Goal: Information Seeking & Learning: Learn about a topic

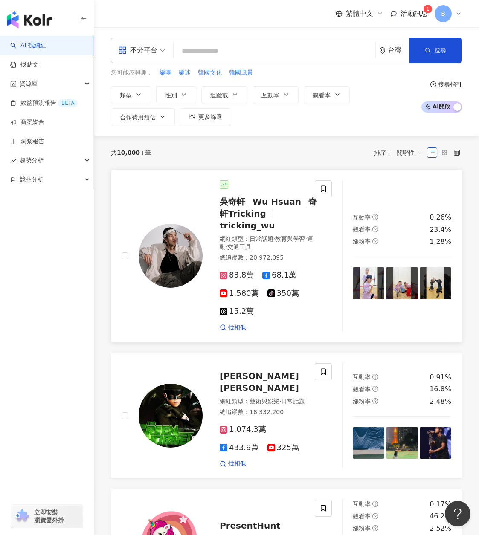
scroll to position [43, 0]
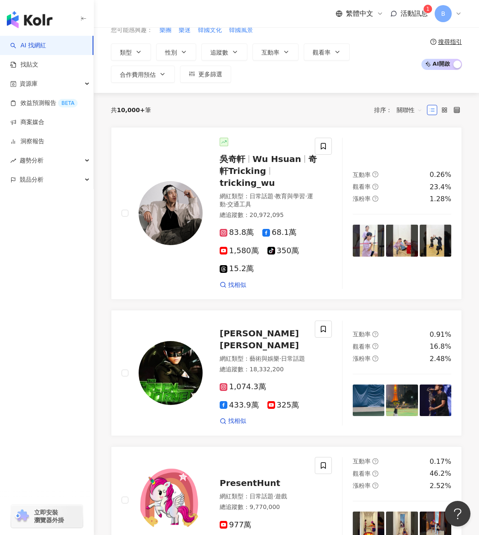
click at [398, 16] on div "活動訊息 1" at bounding box center [409, 13] width 38 height 9
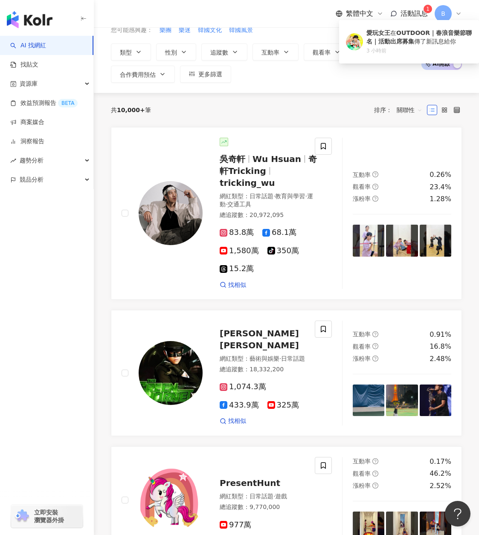
click at [404, 13] on span "活動訊息" at bounding box center [413, 13] width 27 height 8
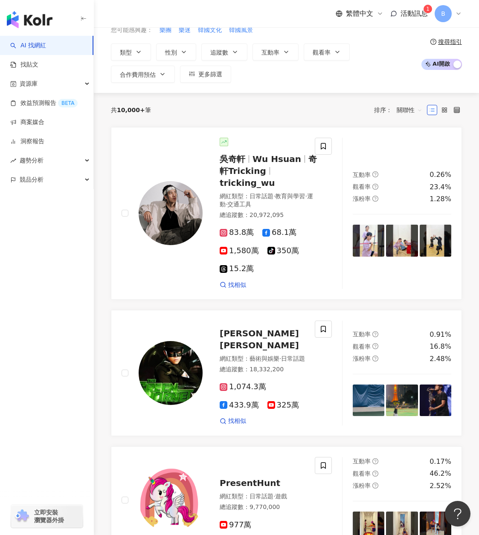
click at [411, 14] on span "活動訊息" at bounding box center [413, 13] width 27 height 8
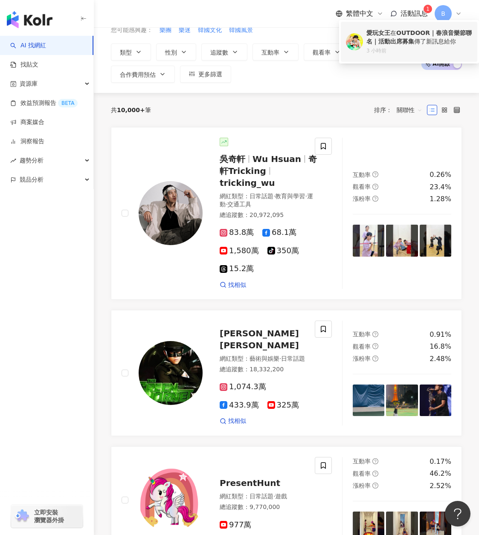
click at [403, 33] on b "OUTDOOR｜春浪音樂節聯名｜活動出席募集" at bounding box center [418, 36] width 105 height 15
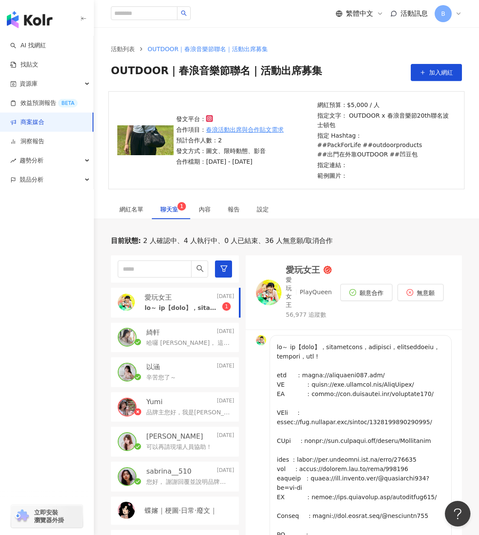
click at [156, 307] on p at bounding box center [184, 308] width 78 height 9
click at [304, 267] on div "愛玩女王" at bounding box center [303, 270] width 34 height 9
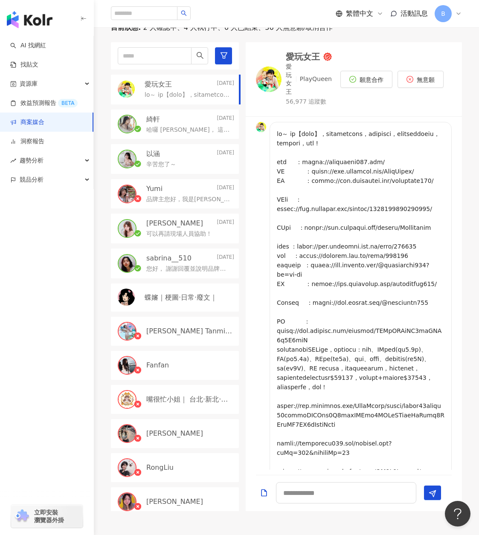
click at [300, 62] on div "愛玩女王 愛玩女王 PlayQueen 56,977 追蹤數" at bounding box center [309, 79] width 46 height 54
click at [416, 80] on button "無意願" at bounding box center [420, 79] width 46 height 17
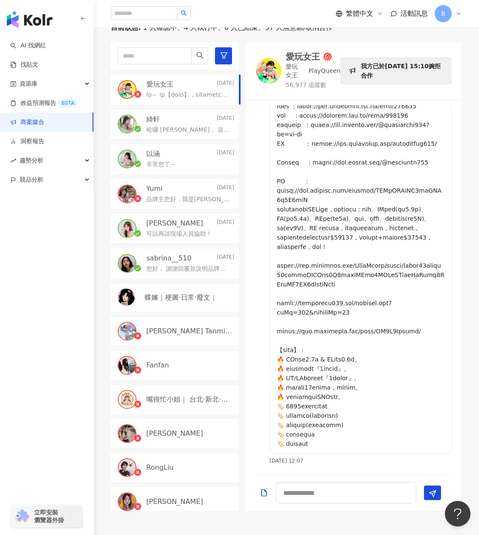
scroll to position [109, 0]
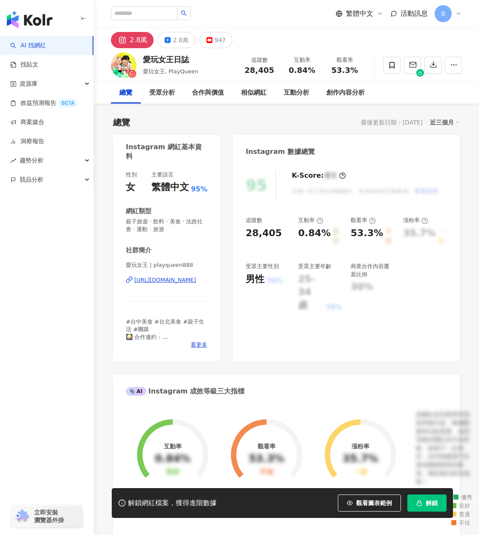
click at [185, 281] on div "[URL][DOMAIN_NAME]" at bounding box center [165, 280] width 62 height 8
